Goal: Task Accomplishment & Management: Manage account settings

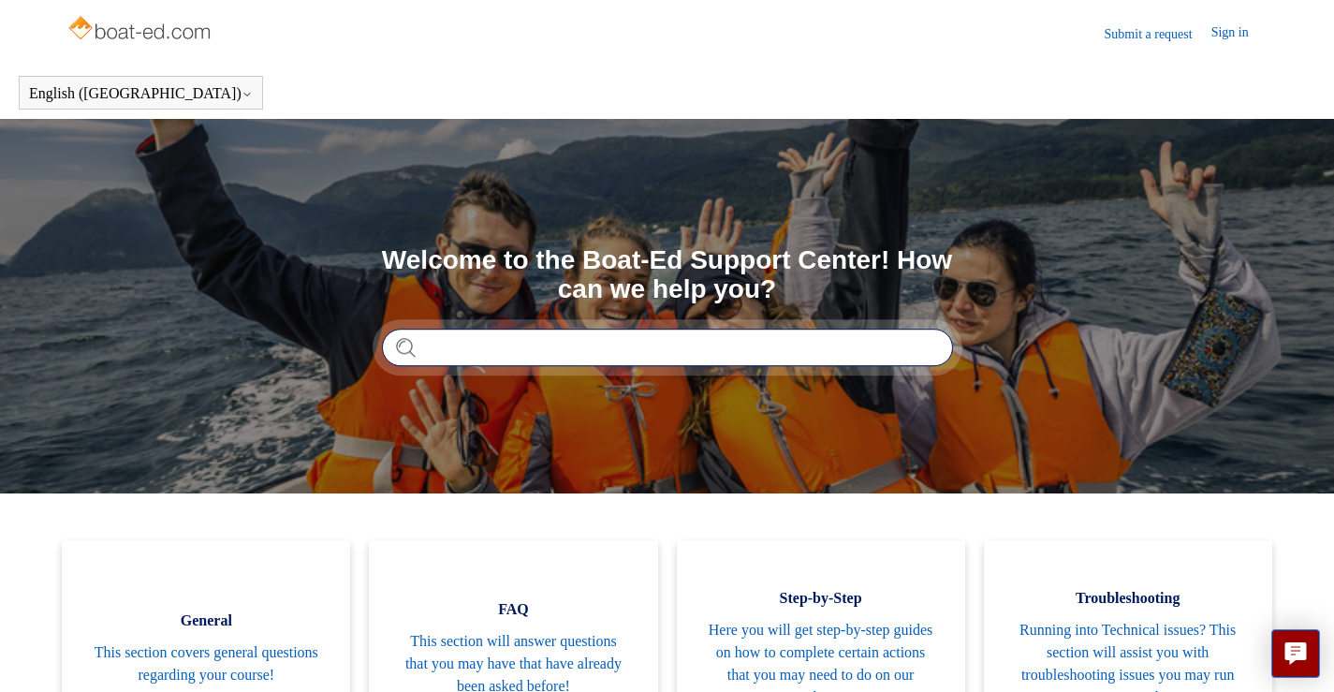
click at [507, 354] on input "Search" at bounding box center [667, 347] width 571 height 37
type input "**********"
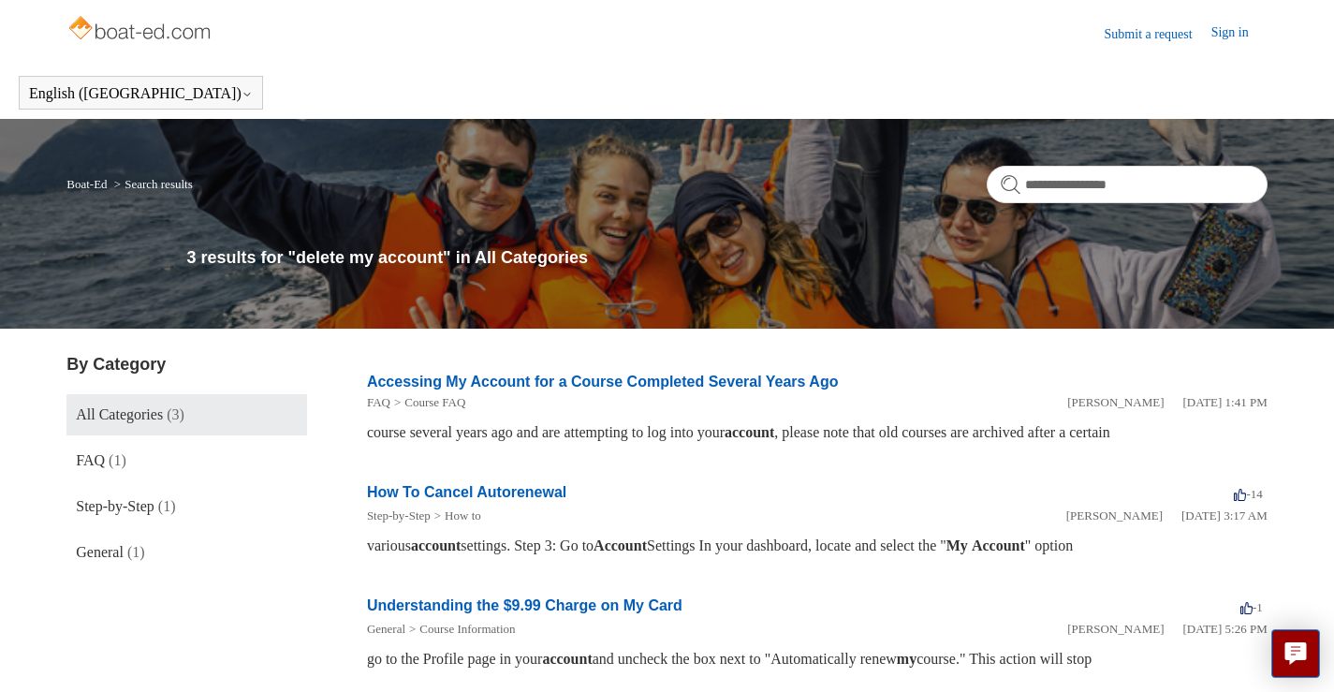
click at [170, 403] on link "All Categories (3)" at bounding box center [186, 414] width 241 height 41
click at [1111, 35] on link "Submit a request" at bounding box center [1158, 34] width 107 height 20
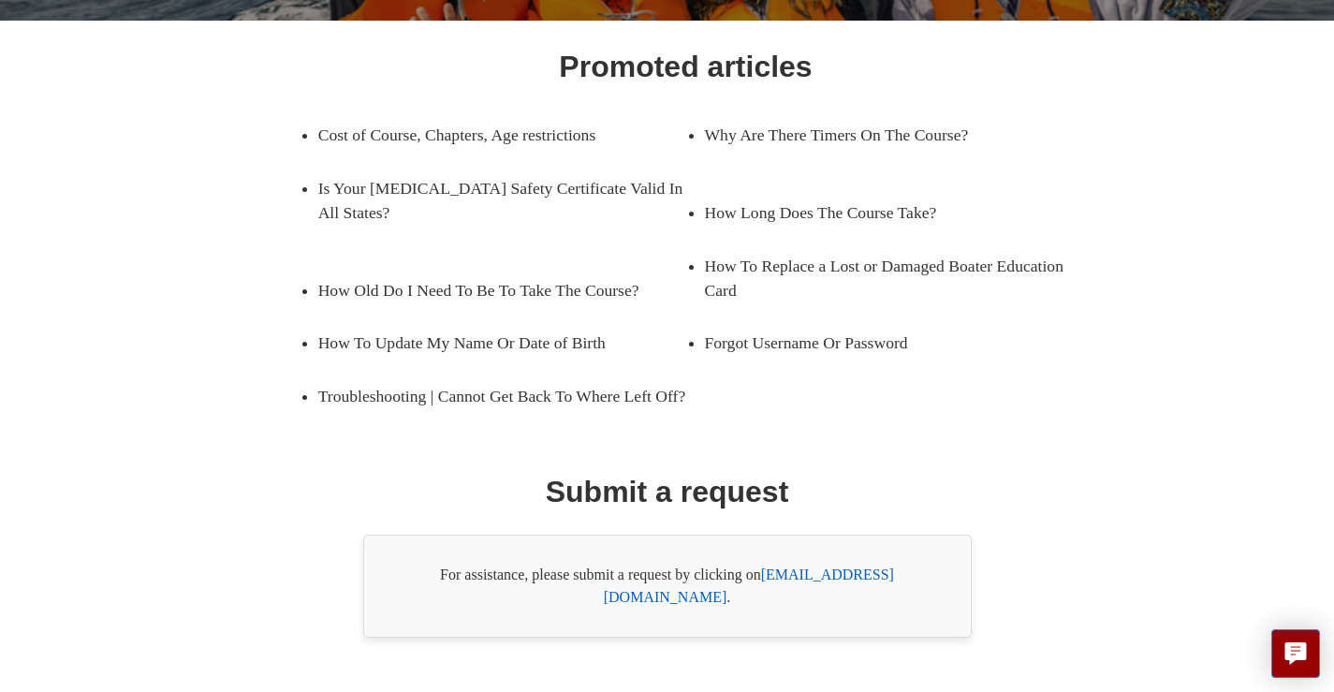
scroll to position [317, 0]
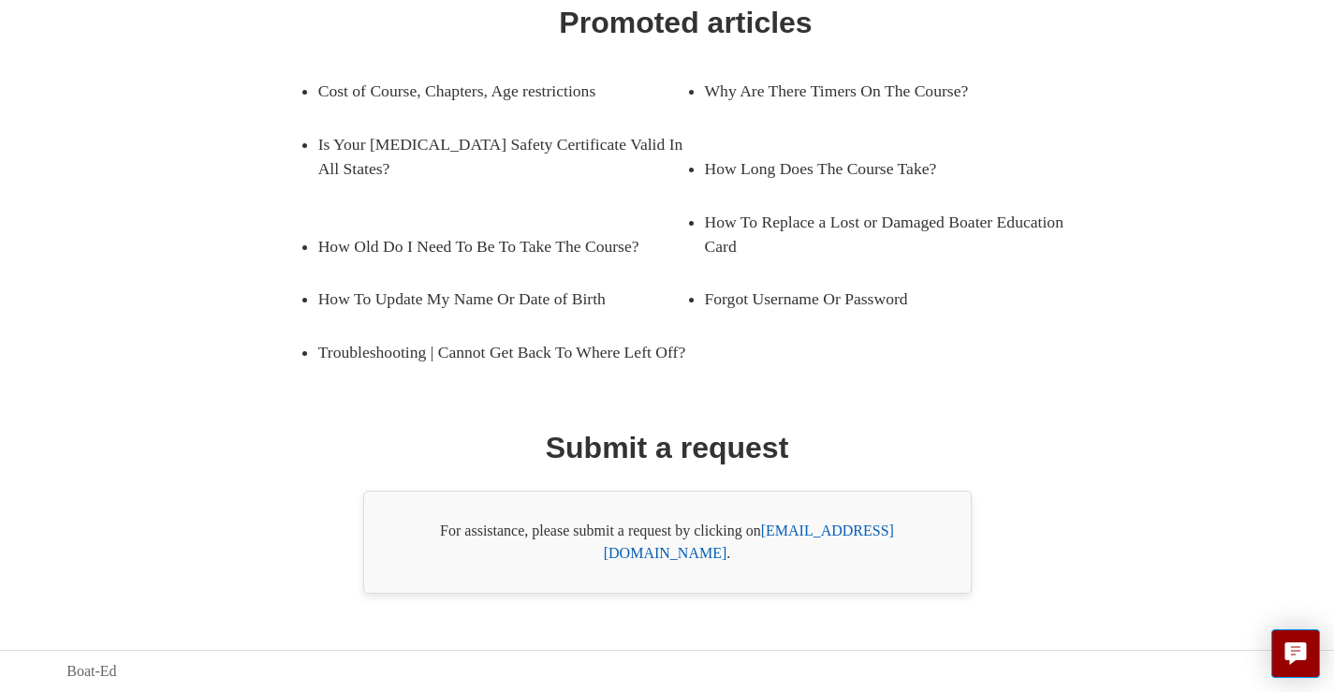
click at [825, 550] on link "support@boat-ed.com" at bounding box center [749, 541] width 290 height 38
click at [1301, 648] on icon "Live chat" at bounding box center [1296, 651] width 22 height 18
click at [869, 563] on div "For assistance, please submit a request by clicking on support@boat-ed.com ." at bounding box center [667, 542] width 608 height 103
click at [869, 557] on link "support@boat-ed.com" at bounding box center [749, 541] width 290 height 38
